Goal: Transaction & Acquisition: Purchase product/service

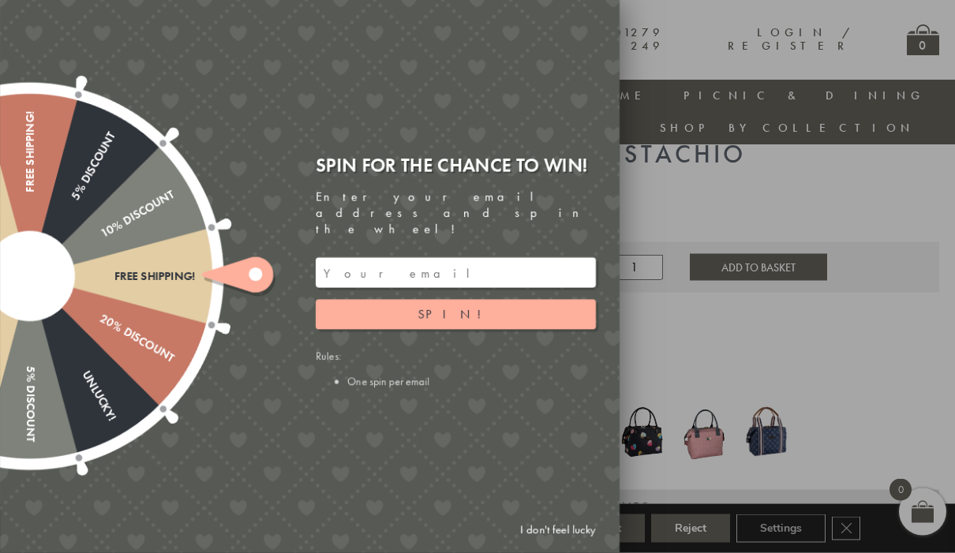
scroll to position [89, 0]
click at [410, 288] on input "email" at bounding box center [456, 273] width 280 height 30
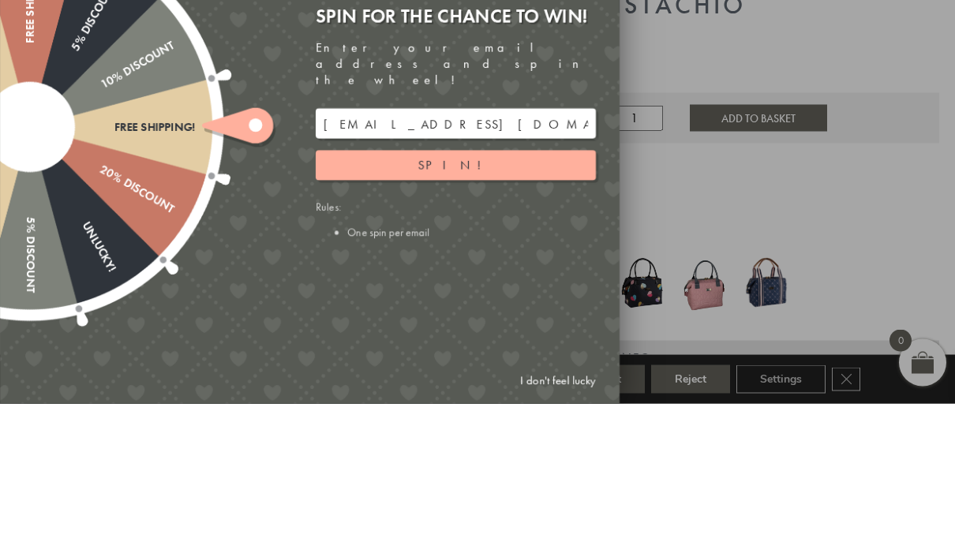
click at [518, 300] on button "Spin!" at bounding box center [456, 315] width 280 height 30
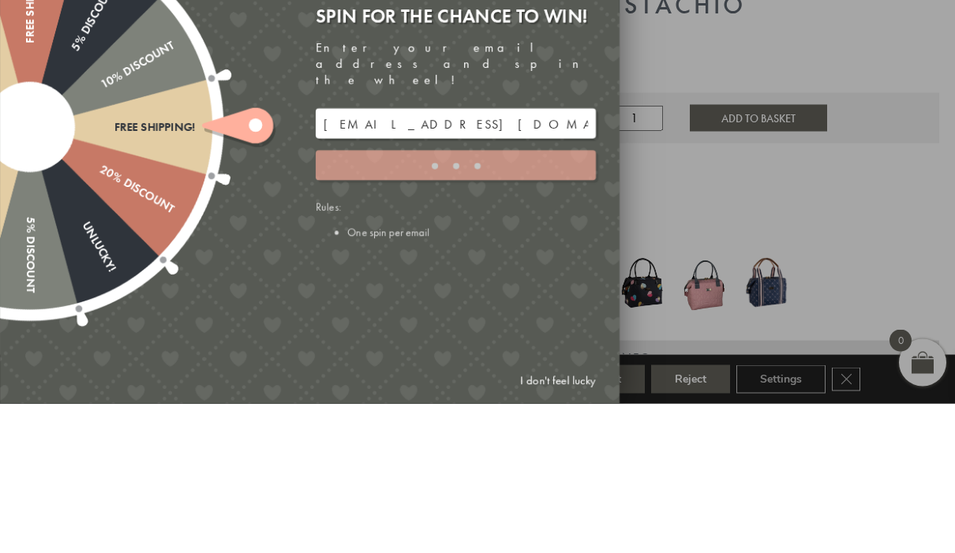
scroll to position [238, 0]
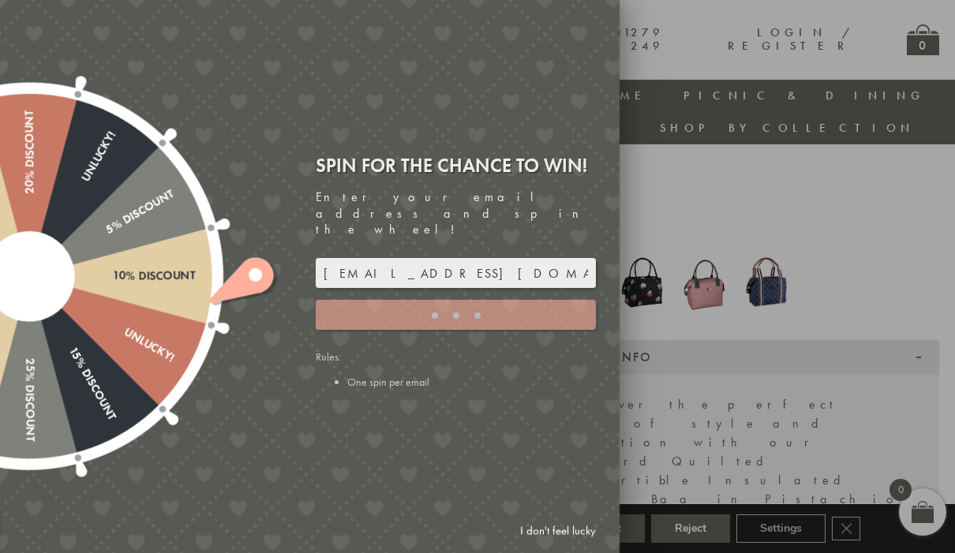
type input "JJHWAXHK"
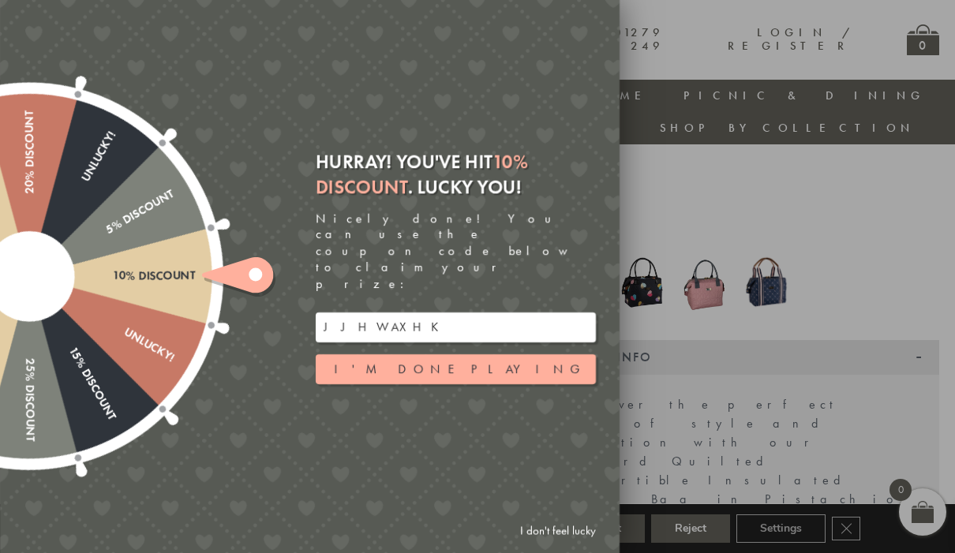
click at [376, 342] on input "JJHWAXHK" at bounding box center [456, 328] width 280 height 30
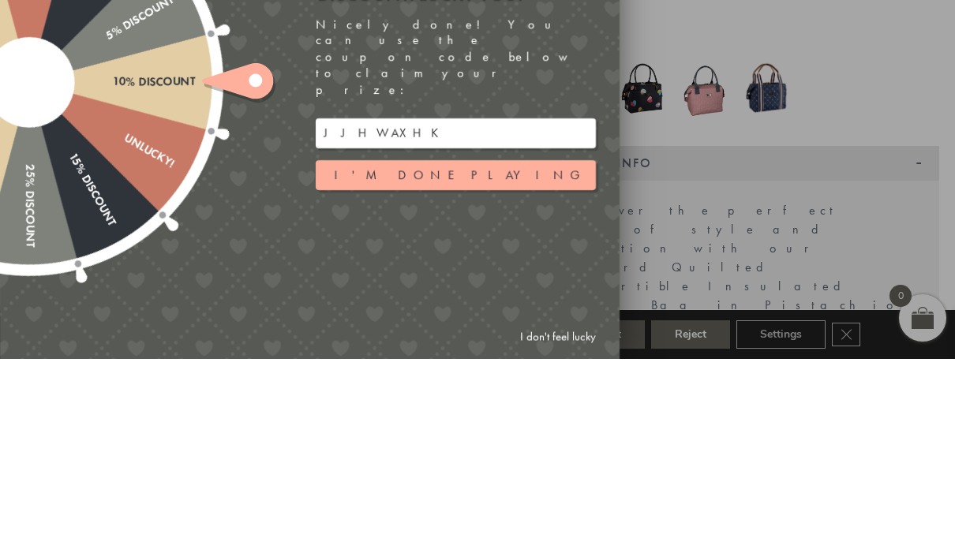
scroll to position [433, 0]
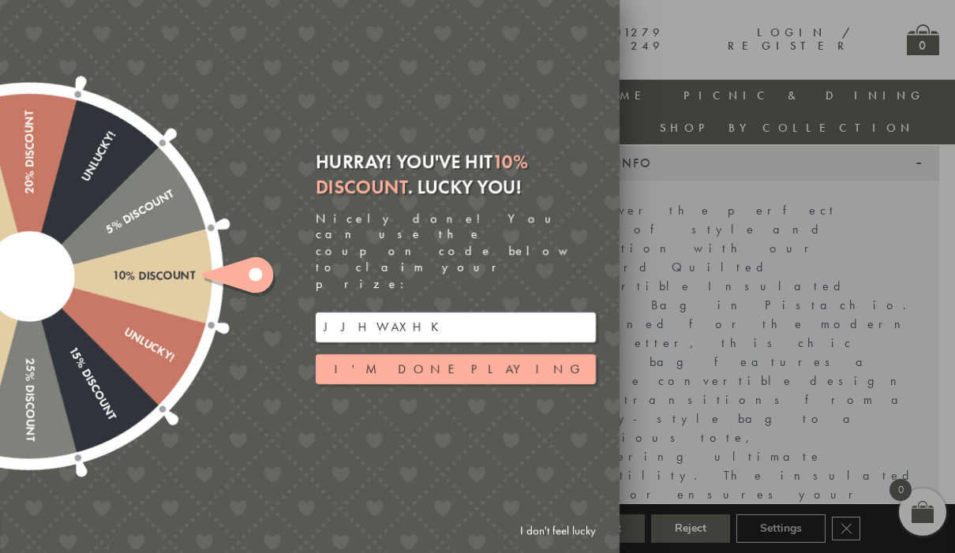
click at [519, 382] on button "I'm done playing" at bounding box center [456, 369] width 280 height 30
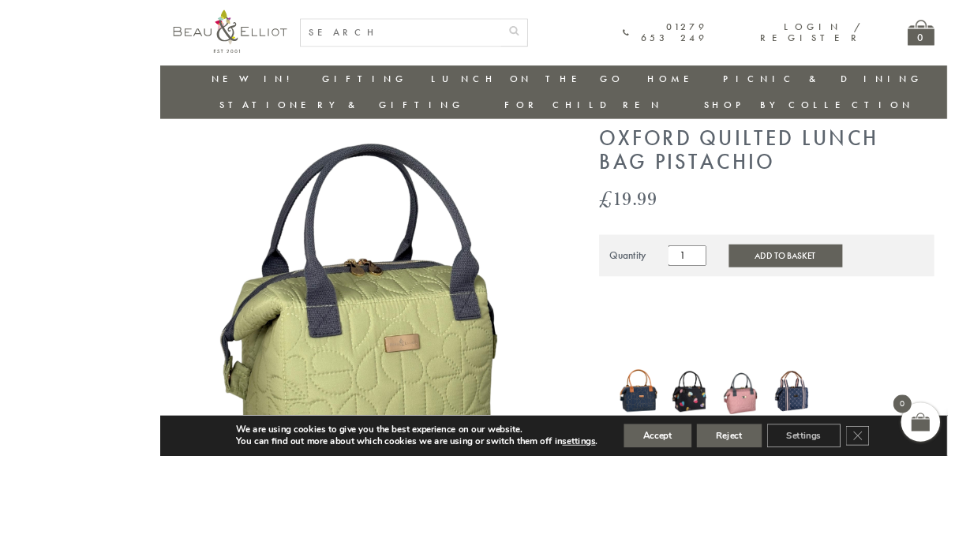
scroll to position [163, 0]
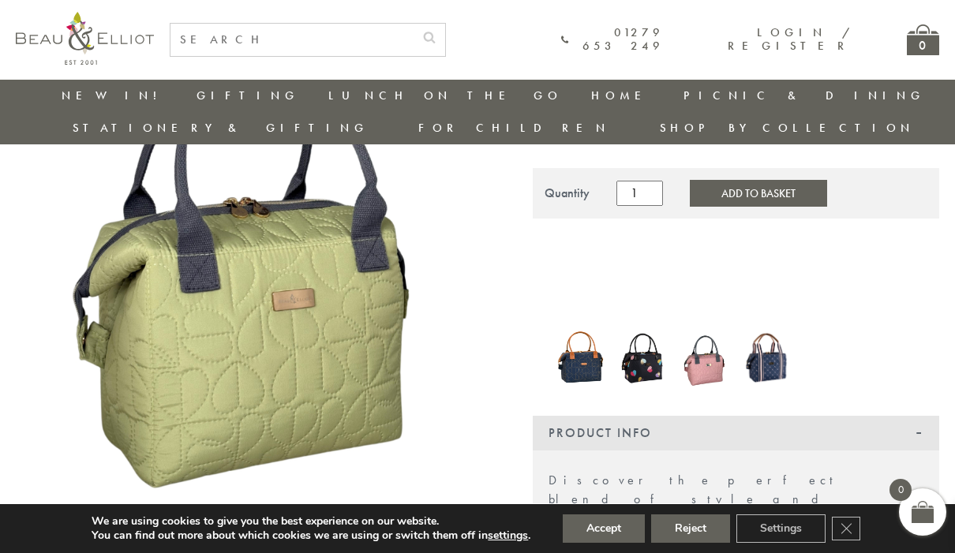
click at [588, 329] on img at bounding box center [579, 358] width 47 height 62
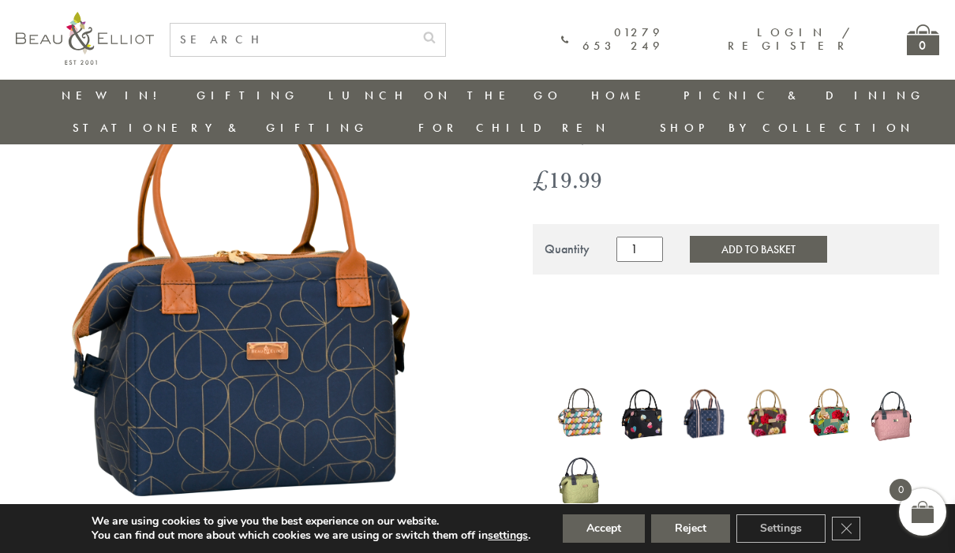
scroll to position [153, 0]
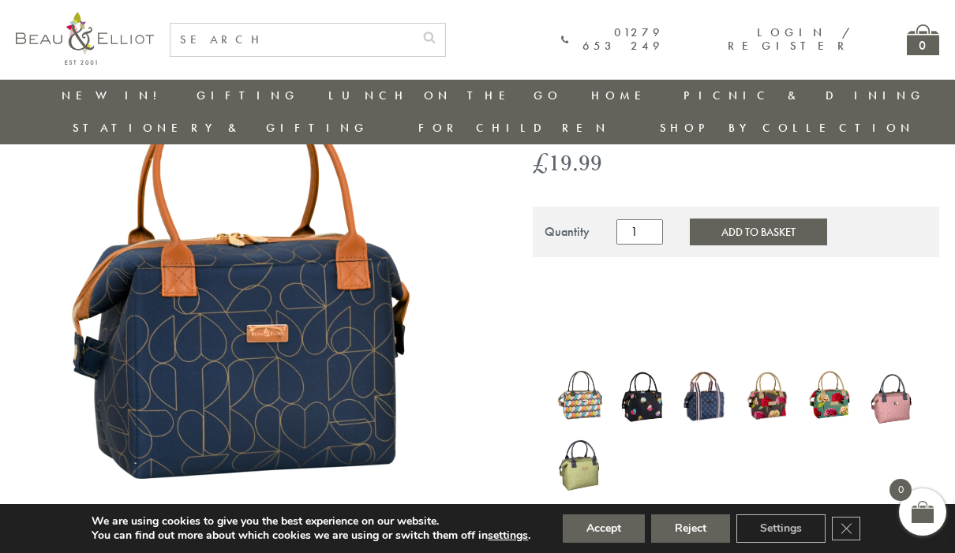
click at [781, 368] on img at bounding box center [767, 396] width 47 height 57
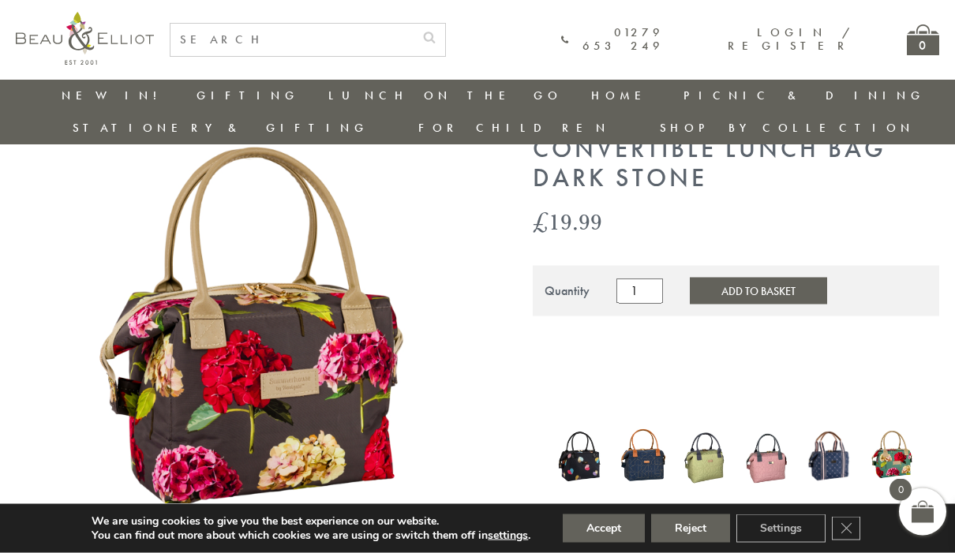
scroll to position [95, 0]
click at [712, 432] on img at bounding box center [705, 455] width 47 height 65
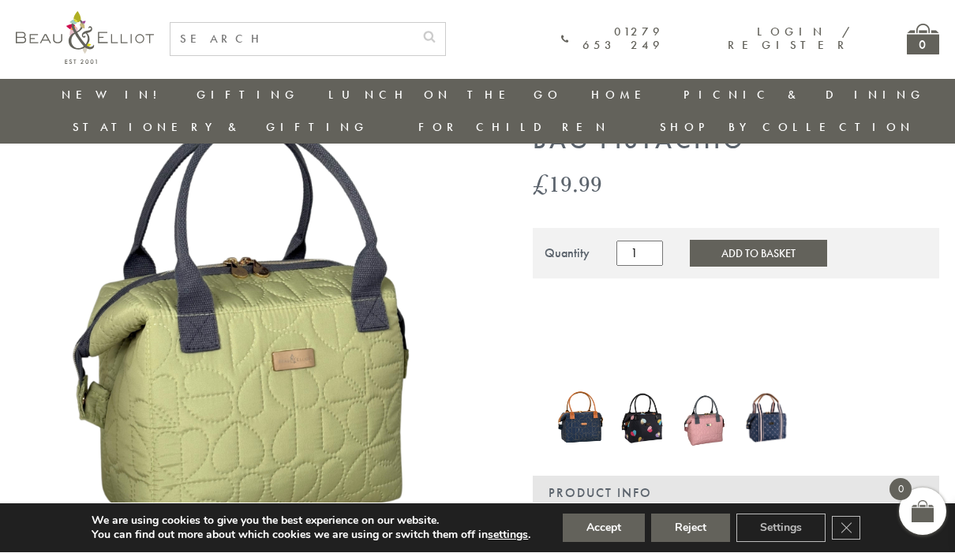
scroll to position [103, 0]
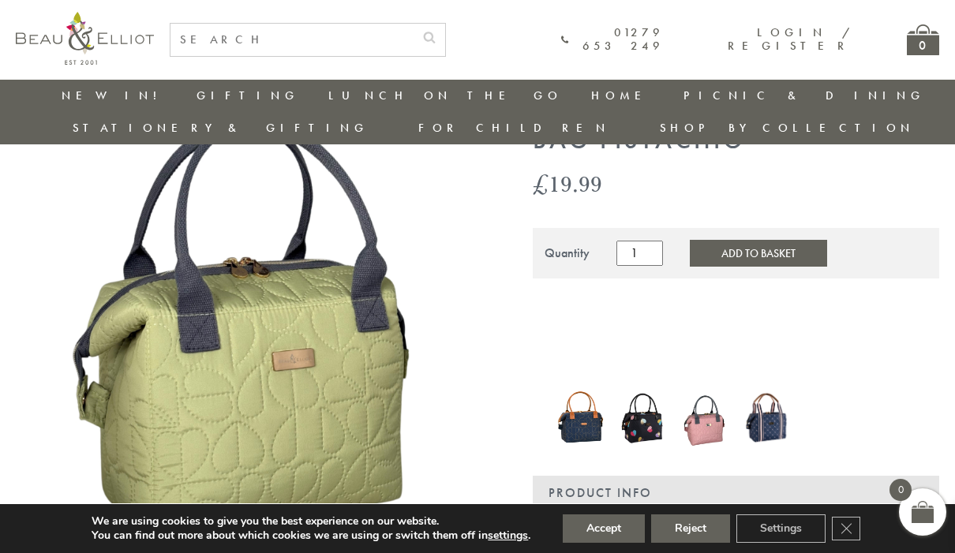
click at [747, 240] on button "Add to Basket" at bounding box center [758, 253] width 137 height 27
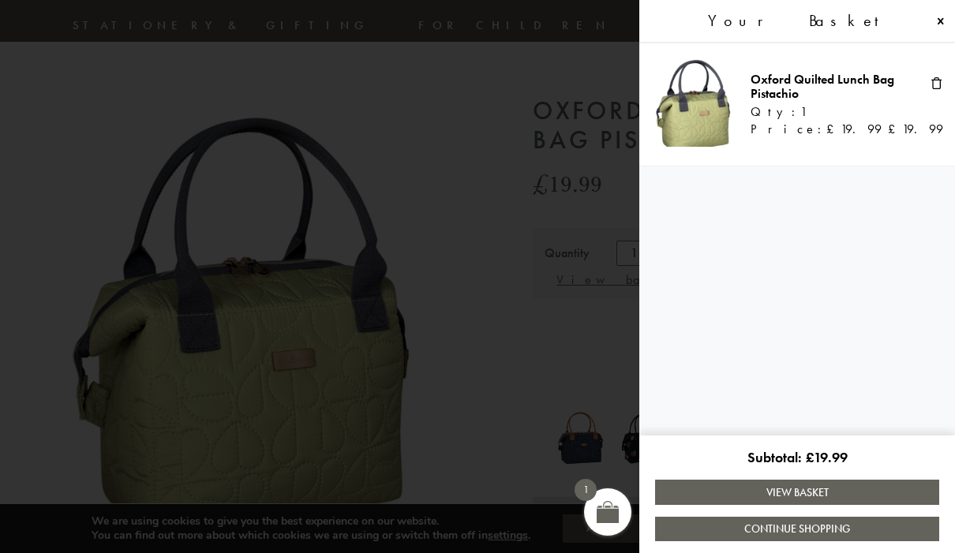
click at [856, 498] on link "View Basket" at bounding box center [797, 492] width 284 height 24
click at [952, 17] on div "Your Basket" at bounding box center [797, 21] width 316 height 43
click at [839, 493] on link "View Basket" at bounding box center [797, 492] width 284 height 24
click at [859, 495] on link "View Basket" at bounding box center [797, 492] width 284 height 24
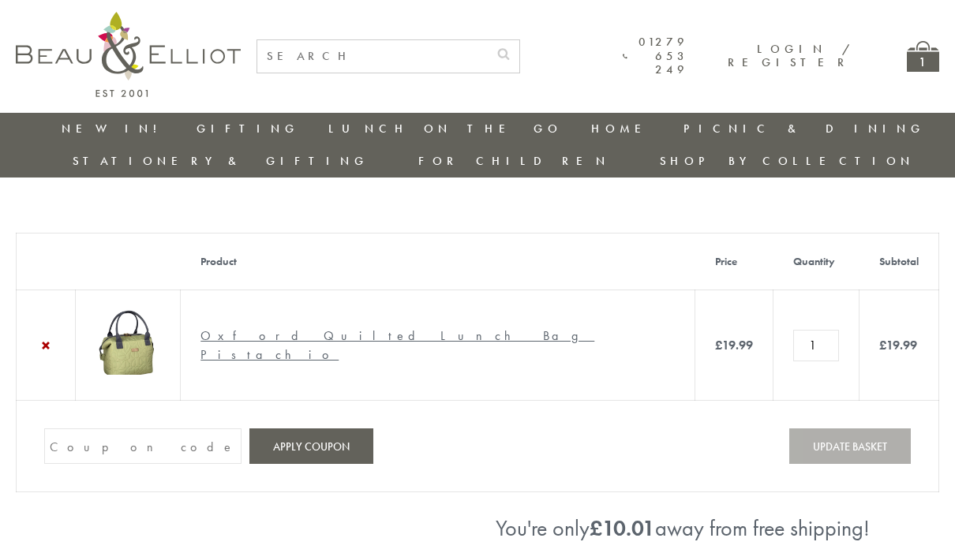
click at [137, 429] on input "Coupon:" at bounding box center [142, 447] width 197 height 36
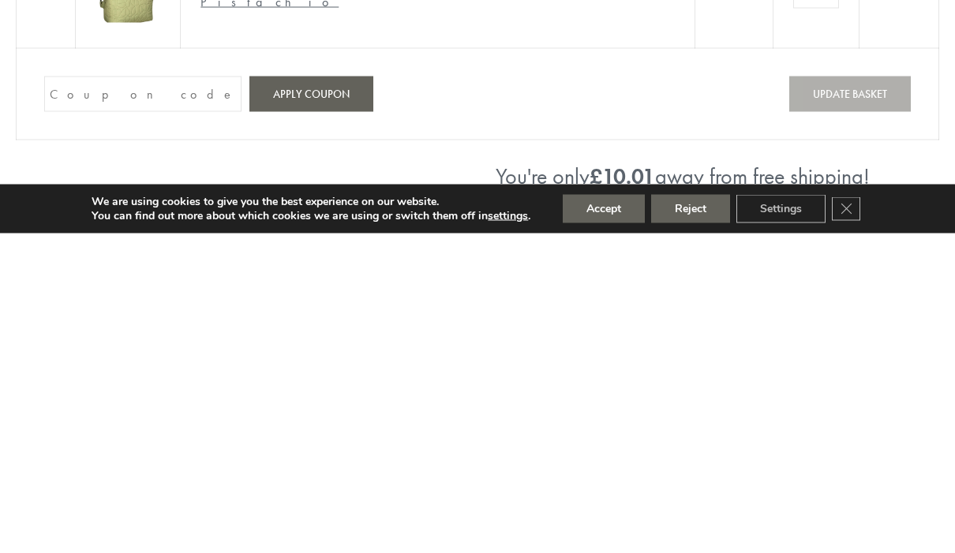
click at [103, 396] on input "Coupon:" at bounding box center [142, 414] width 197 height 36
paste input "JJHWAXHK"
type input "JJHWAXHK"
click at [334, 396] on button "Apply coupon" at bounding box center [311, 414] width 124 height 36
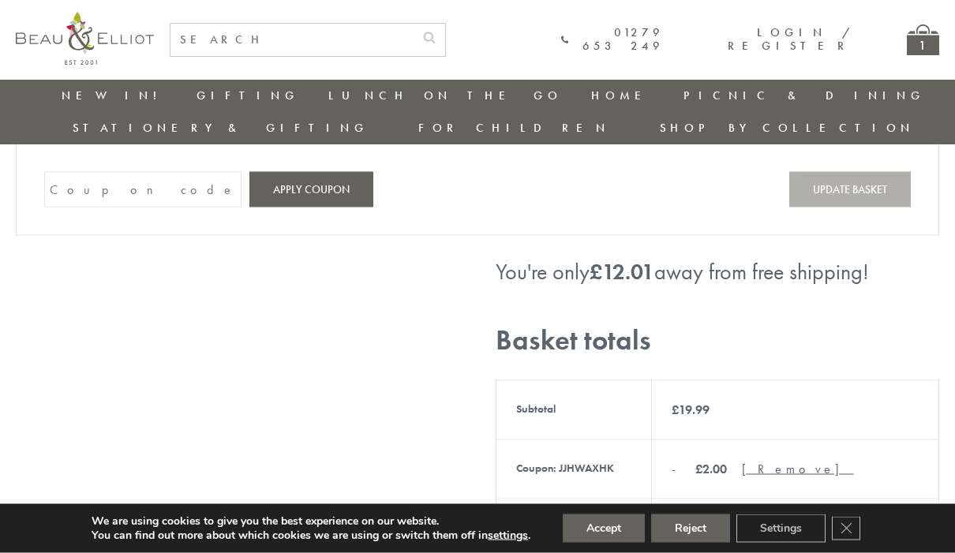
scroll to position [225, 0]
click at [607, 206] on link "Table Top" at bounding box center [678, 212] width 142 height 13
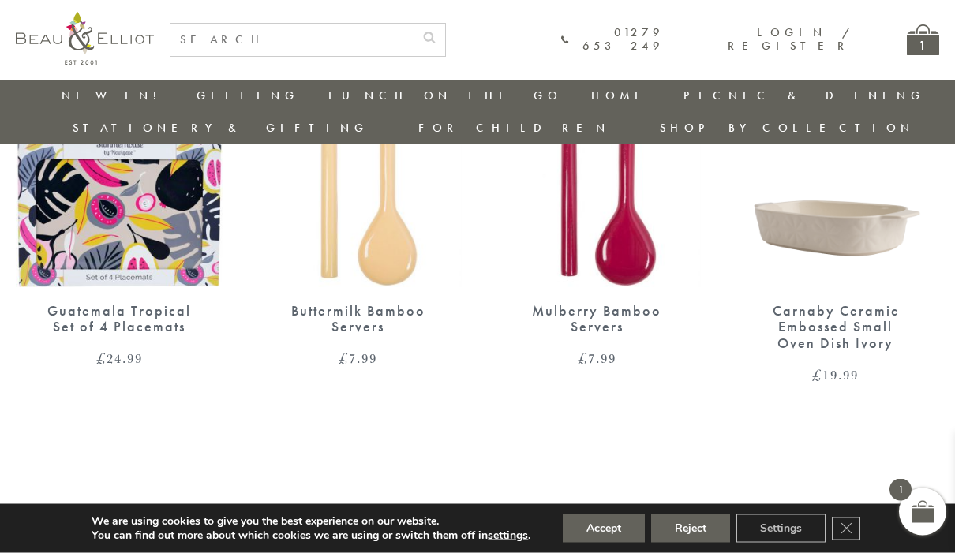
scroll to position [1632, 0]
click at [80, 101] on link "New in!" at bounding box center [115, 96] width 106 height 16
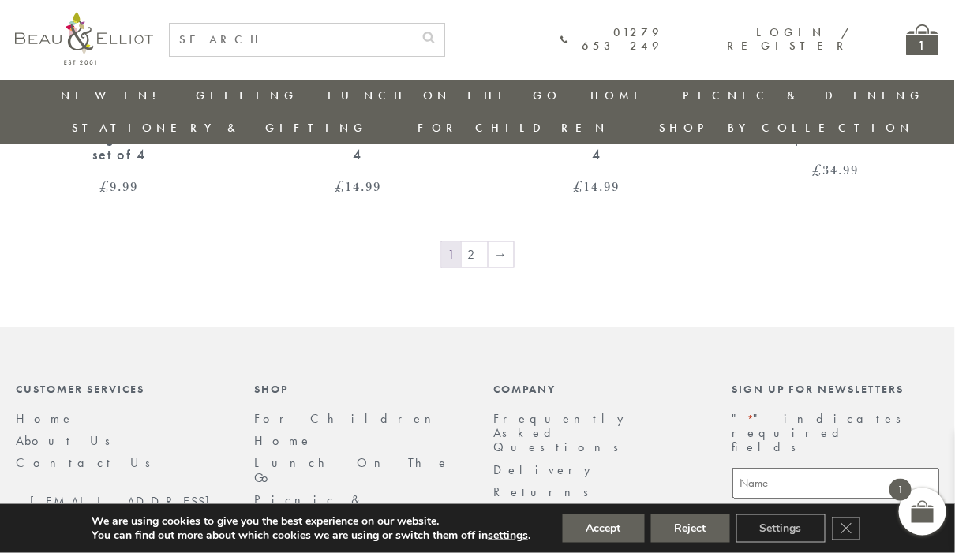
scroll to position [2601, 7]
click at [913, 37] on div "1" at bounding box center [923, 39] width 32 height 31
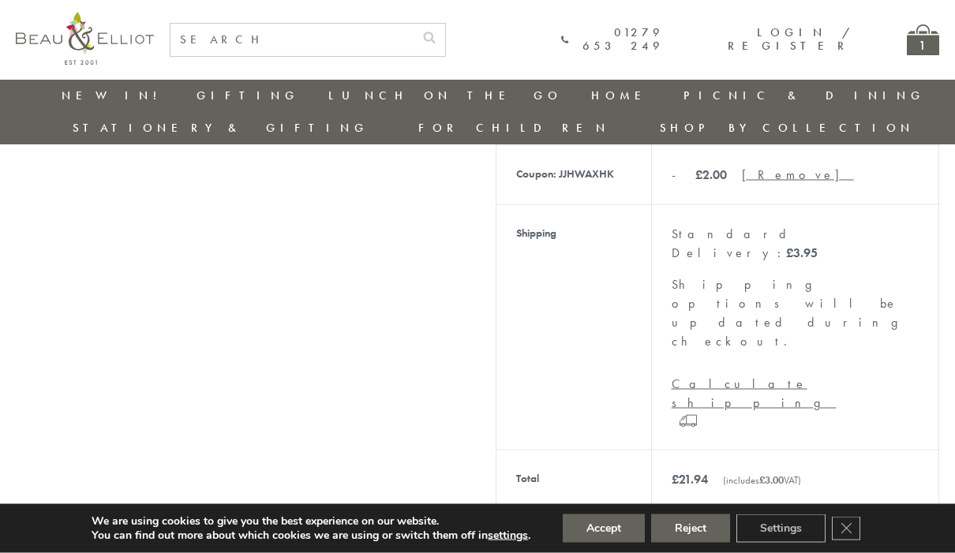
scroll to position [519, 0]
click at [819, 542] on link "Proceed to checkout" at bounding box center [718, 558] width 444 height 33
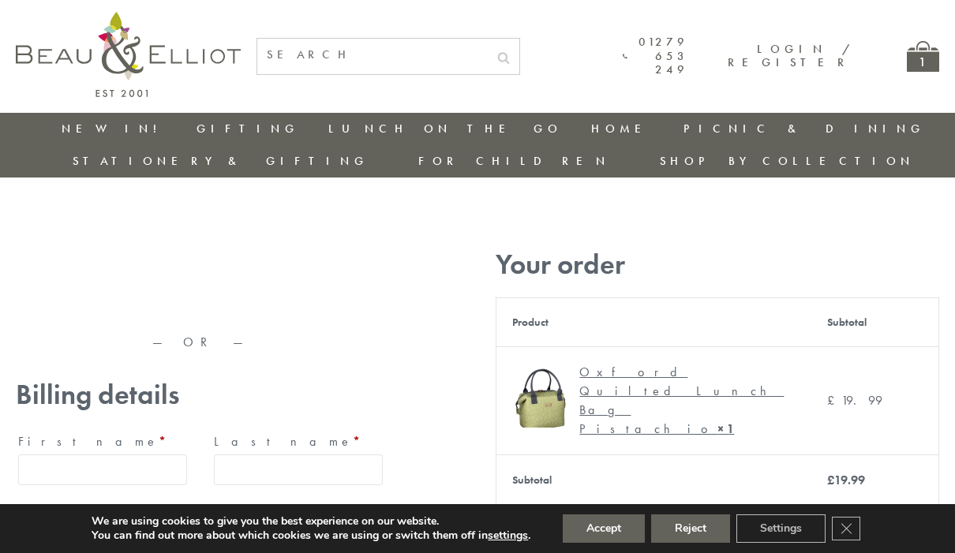
click at [856, 531] on icon "Close GDPR Cookie Banner" at bounding box center [846, 528] width 28 height 24
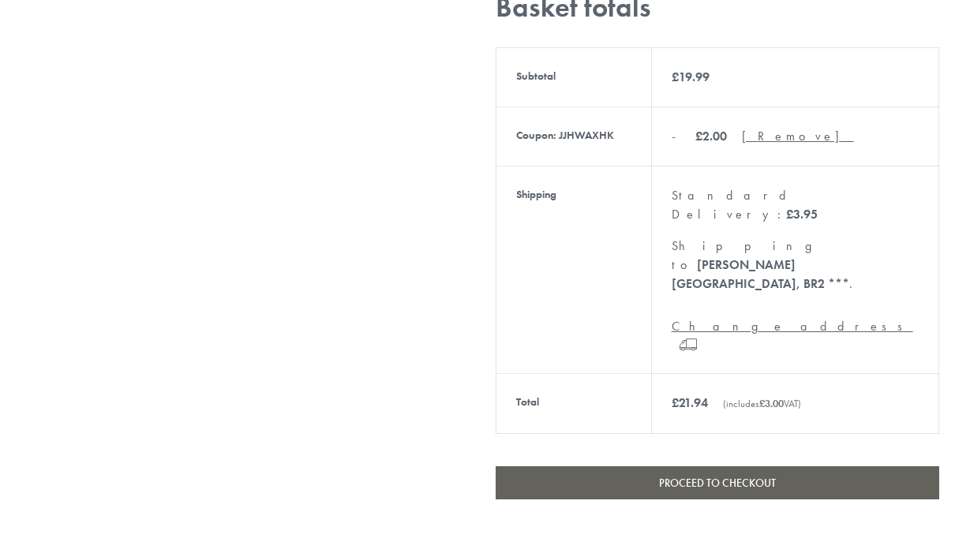
scroll to position [590, 0]
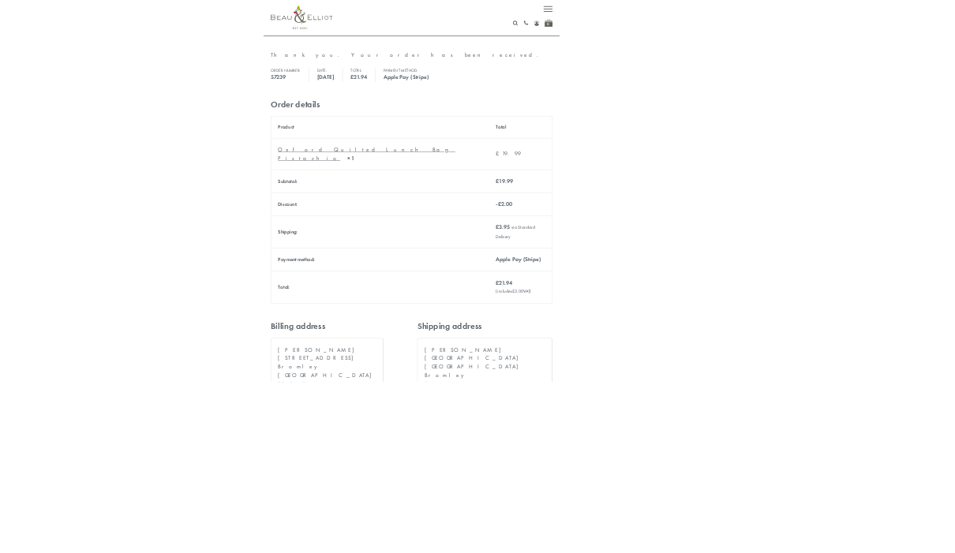
scroll to position [205, 0]
